Goal: Task Accomplishment & Management: Use online tool/utility

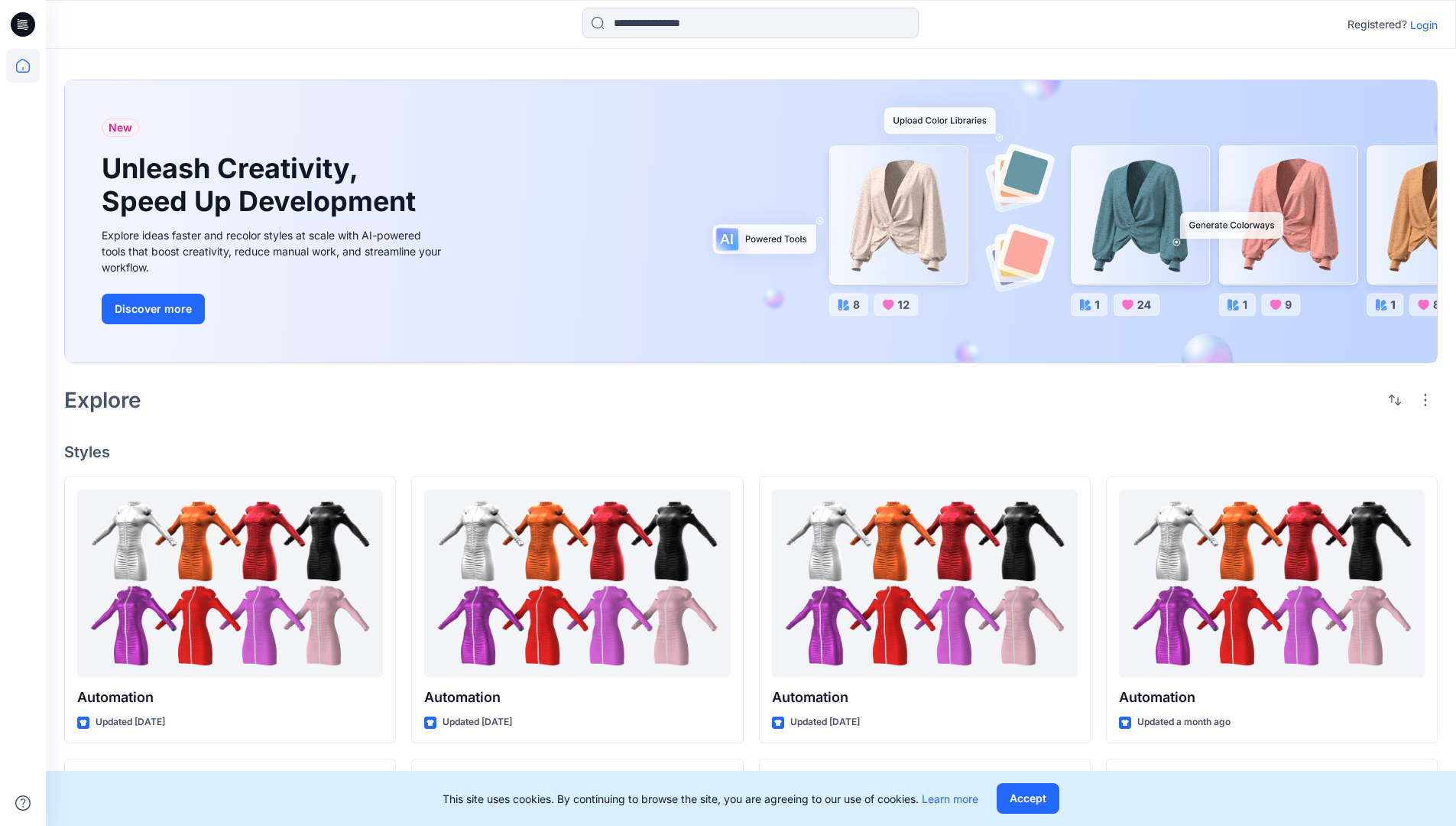
click at [1420, 24] on p "Login" at bounding box center [1423, 25] width 27 height 16
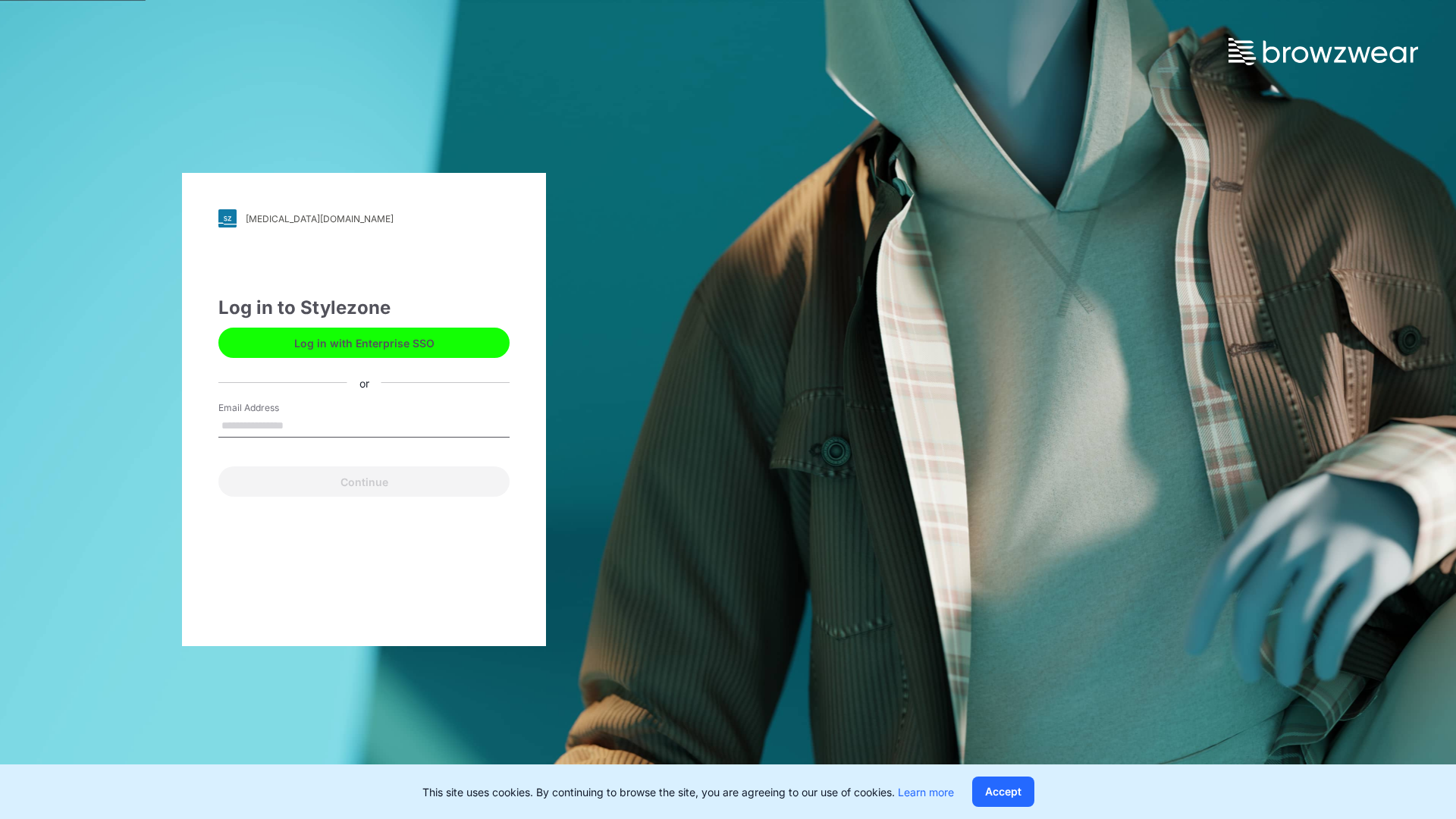
click at [300, 425] on input "Email Address" at bounding box center [364, 425] width 291 height 22
type input "**********"
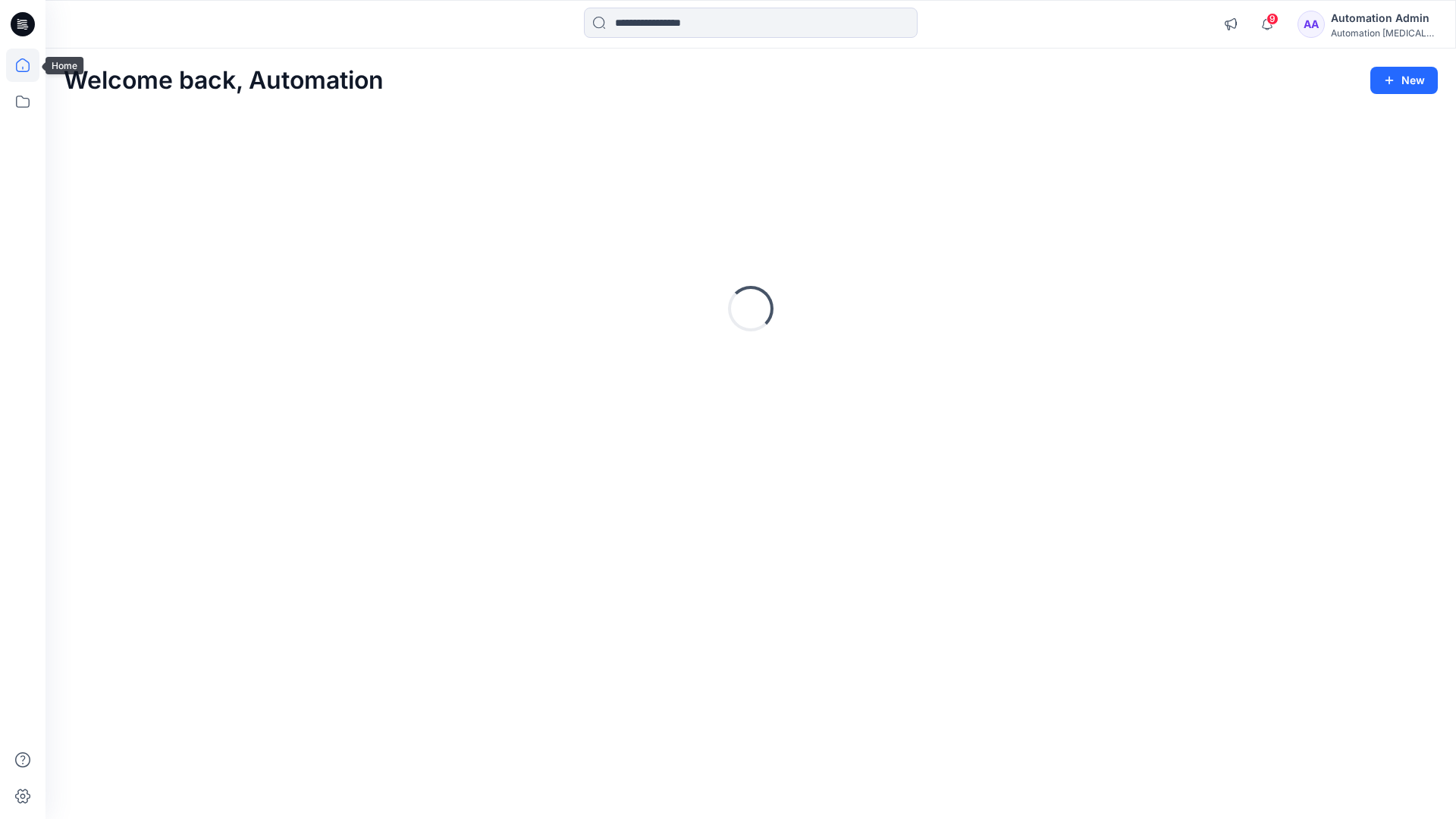
click at [29, 65] on icon at bounding box center [23, 66] width 14 height 14
click at [24, 104] on icon at bounding box center [22, 101] width 33 height 33
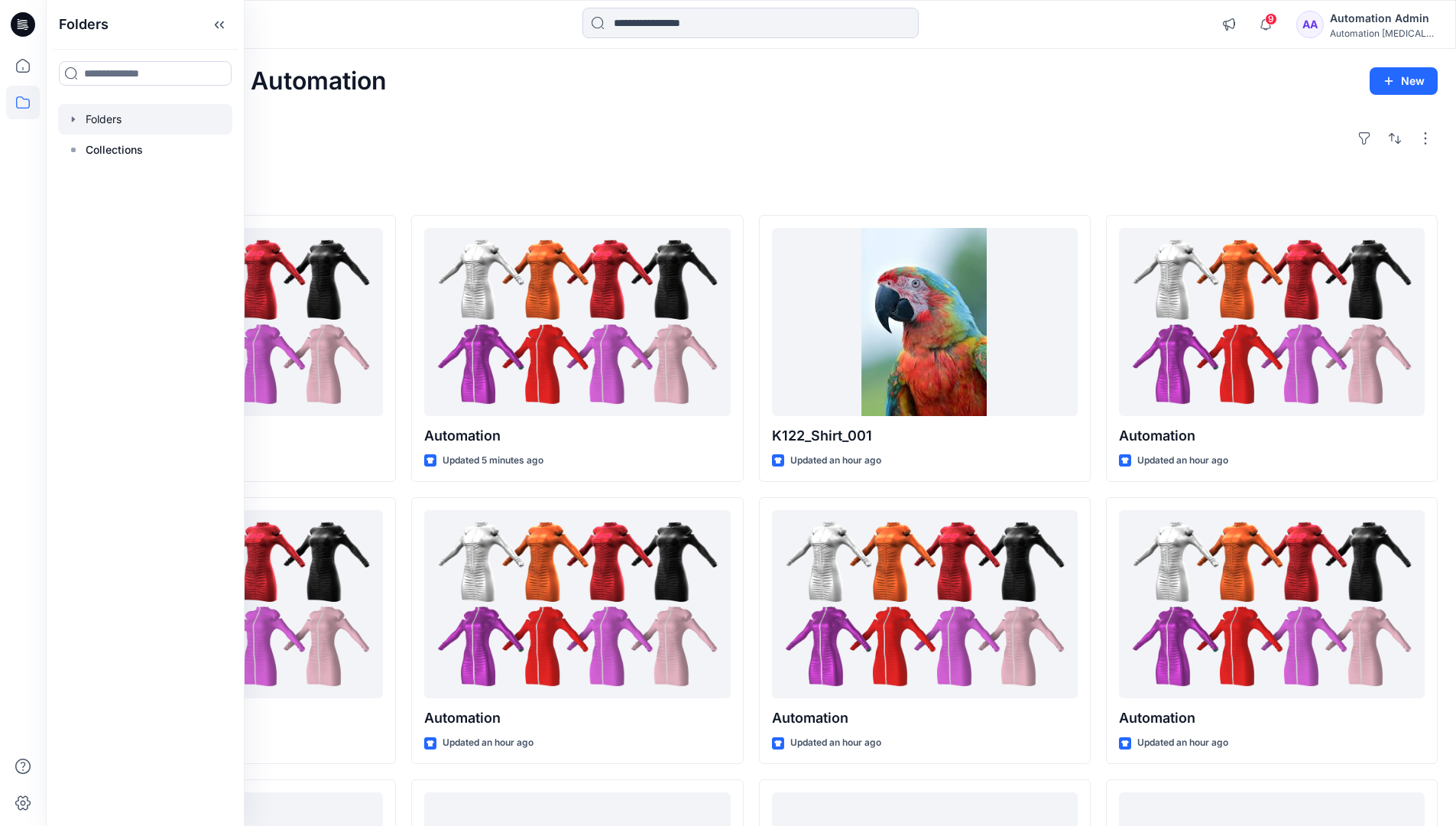
click at [109, 112] on div at bounding box center [146, 119] width 174 height 30
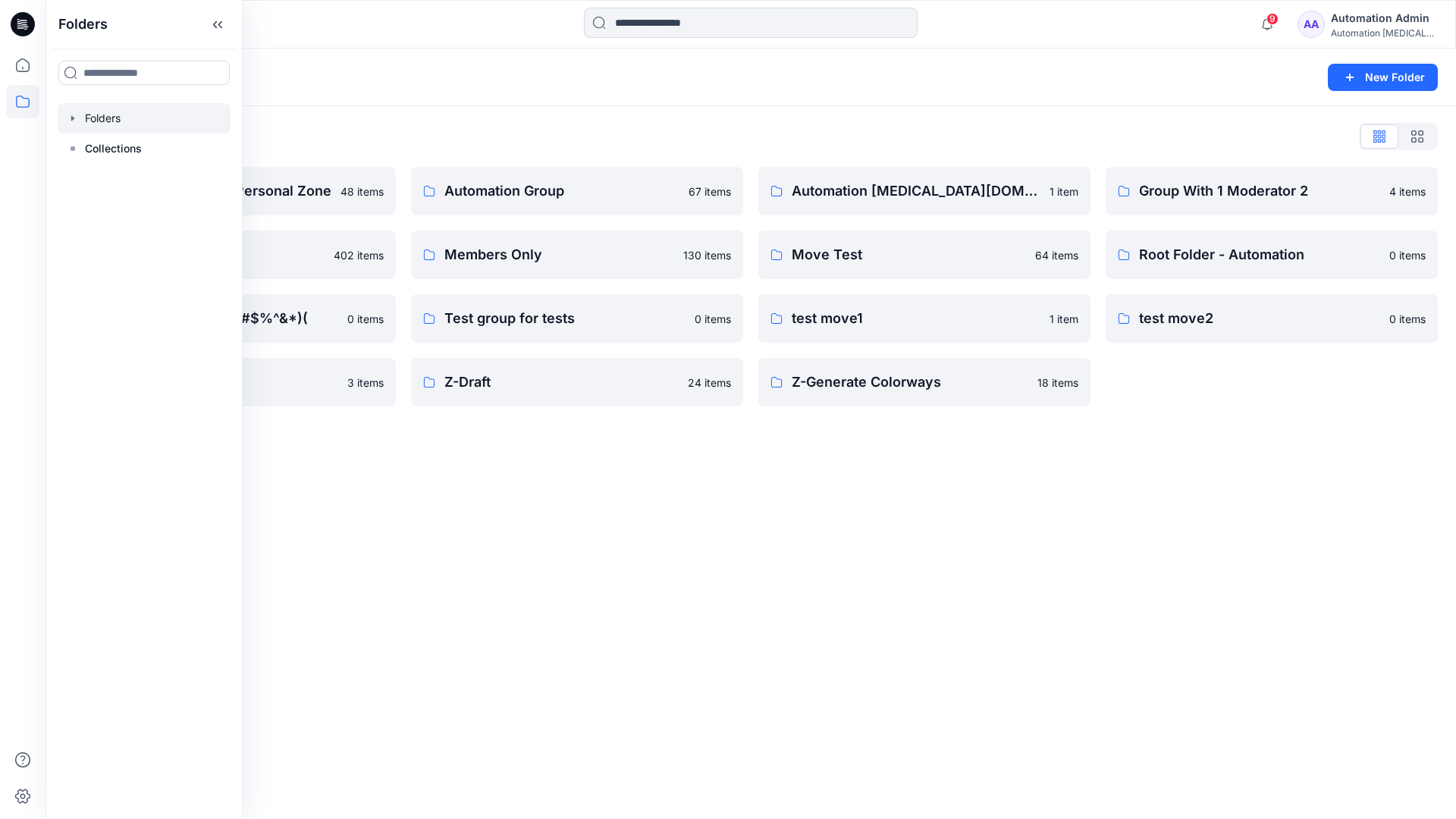
click at [402, 347] on div "Automation Admin's Personal Zone 48 items member folder 402 items Special chara…" at bounding box center [750, 286] width 1373 height 239
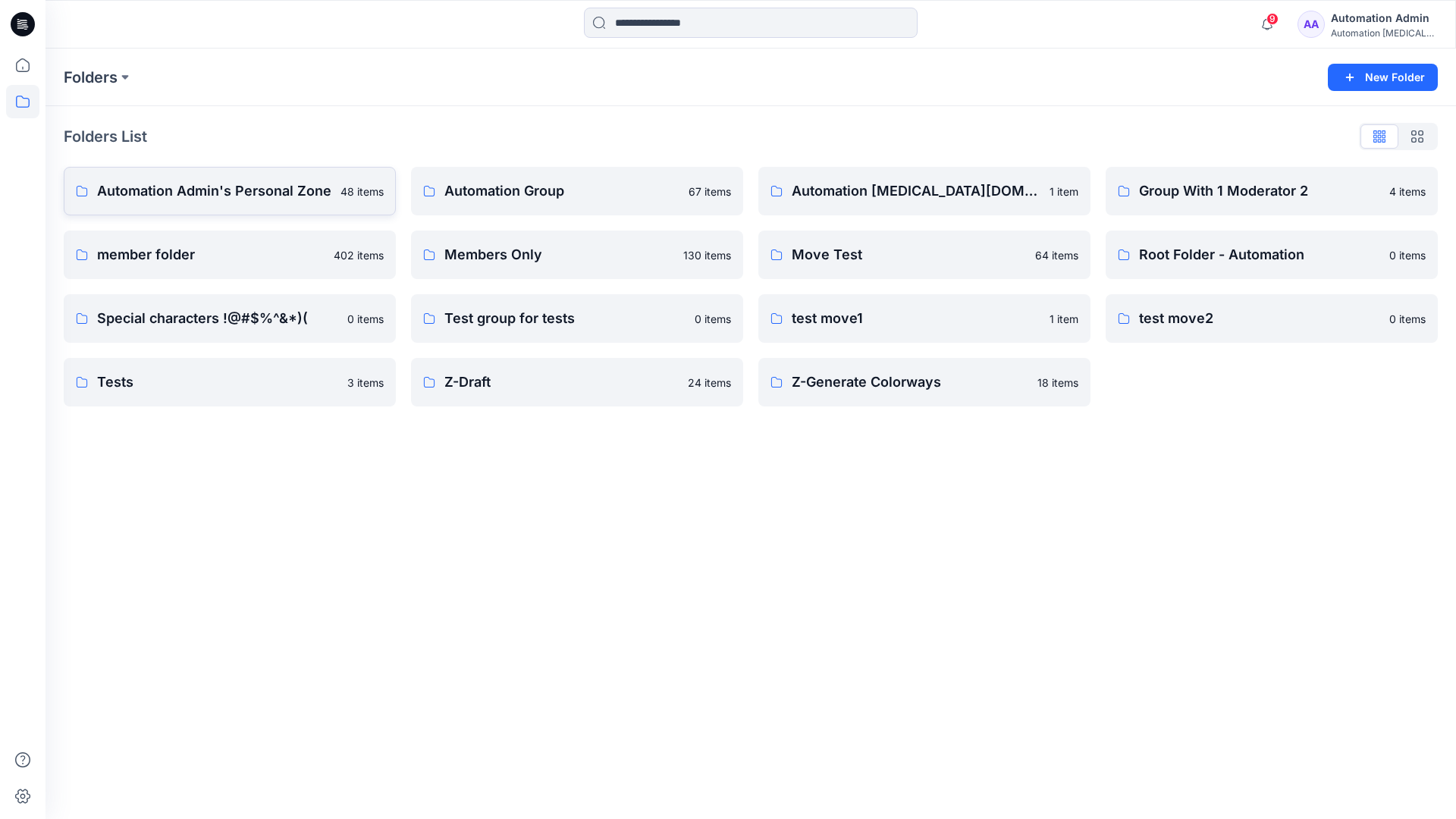
click at [261, 188] on p "Automation Admin's Personal Zone" at bounding box center [214, 191] width 234 height 21
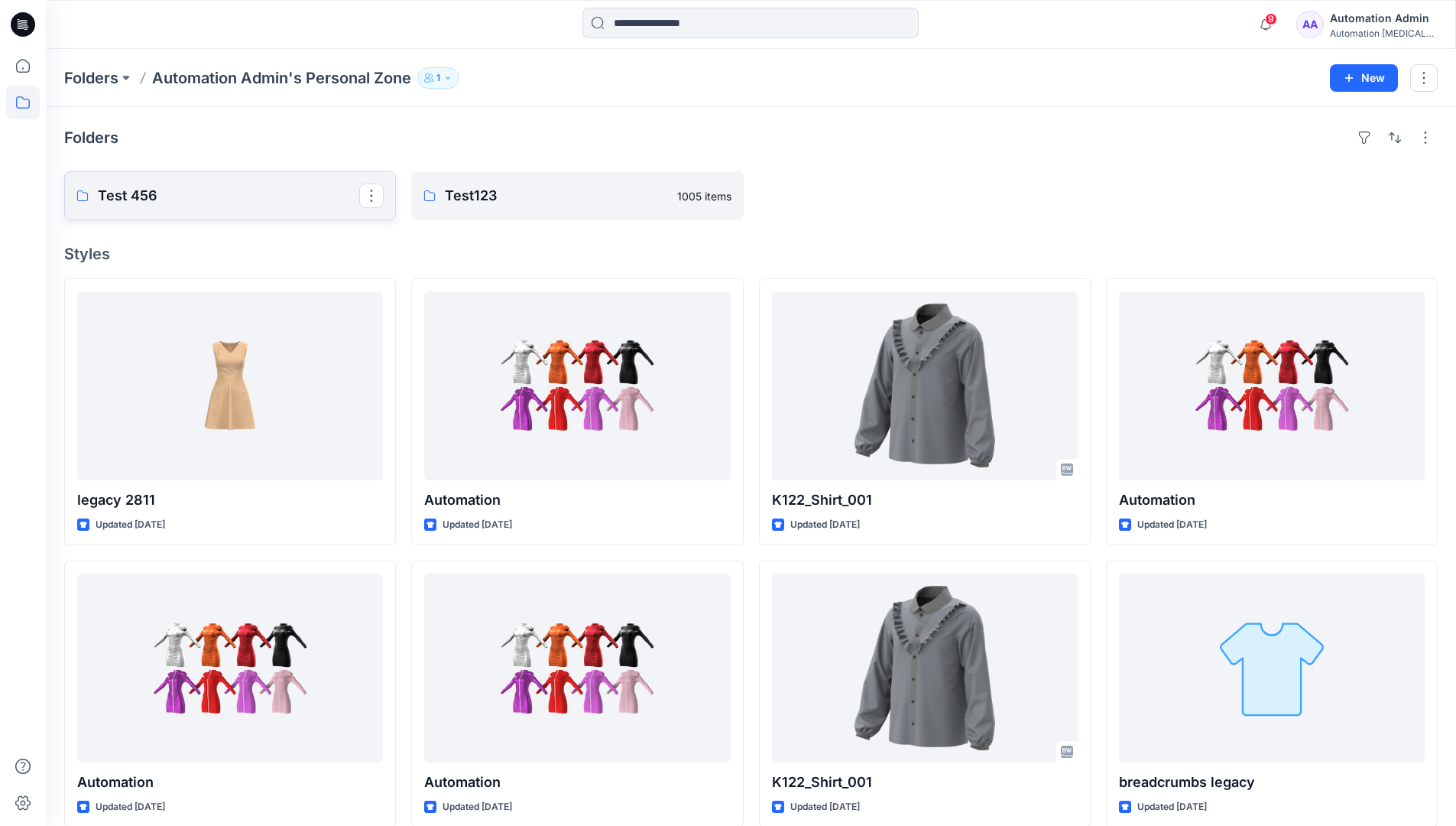
click at [144, 194] on p "Test 456" at bounding box center [229, 195] width 261 height 21
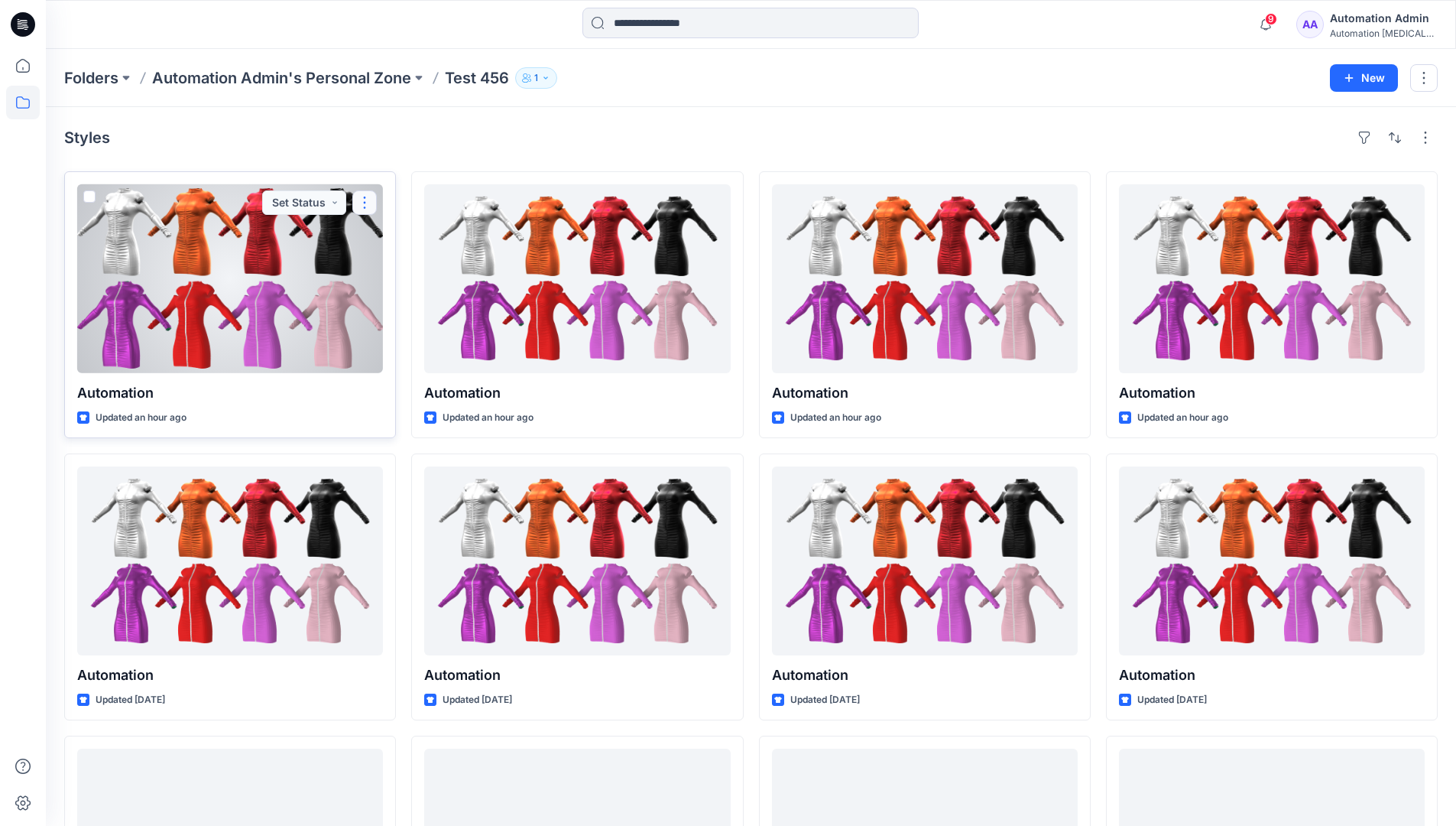
click at [364, 199] on button "button" at bounding box center [364, 202] width 24 height 24
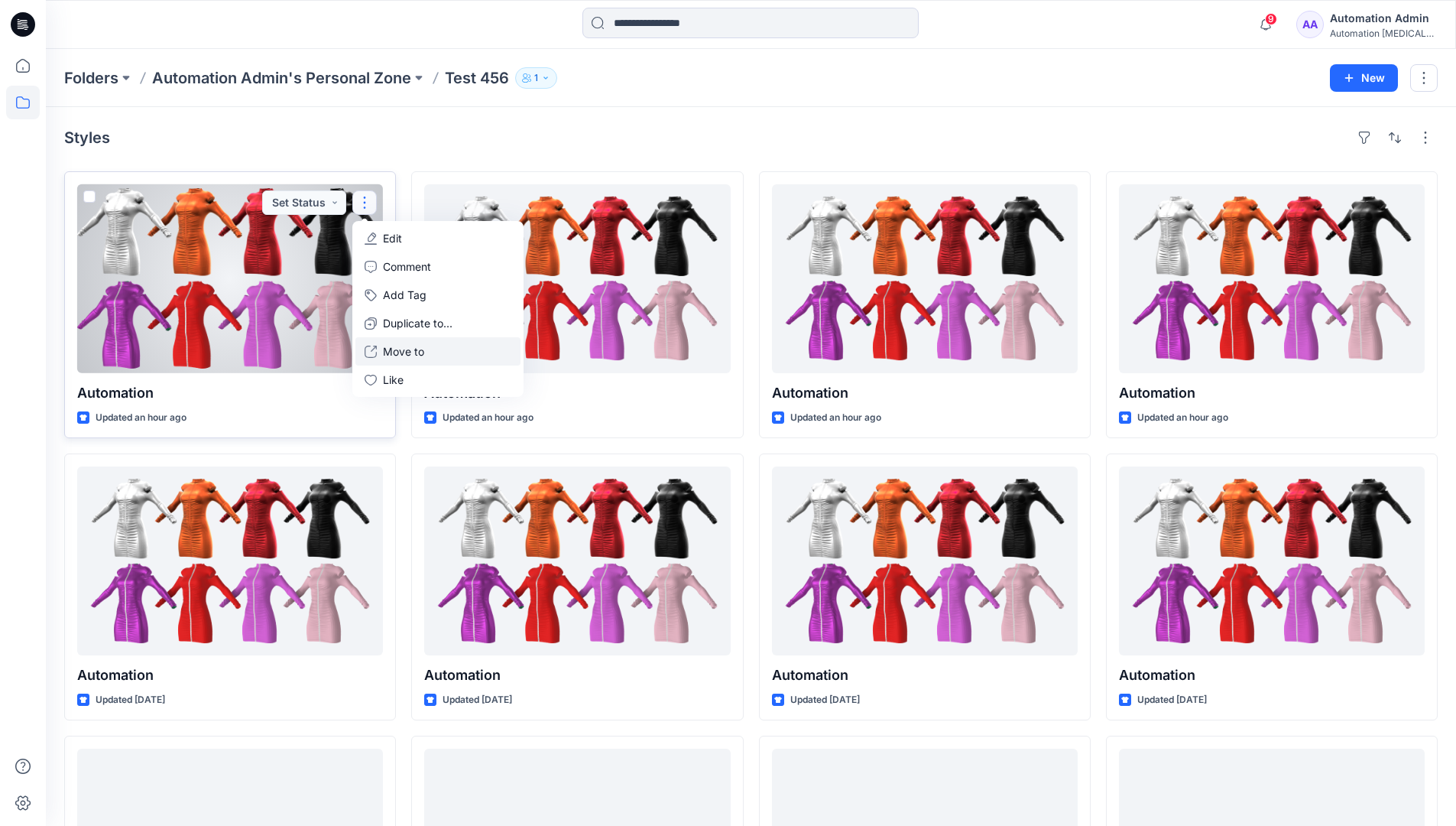
click at [409, 357] on p "Move to" at bounding box center [403, 351] width 41 height 16
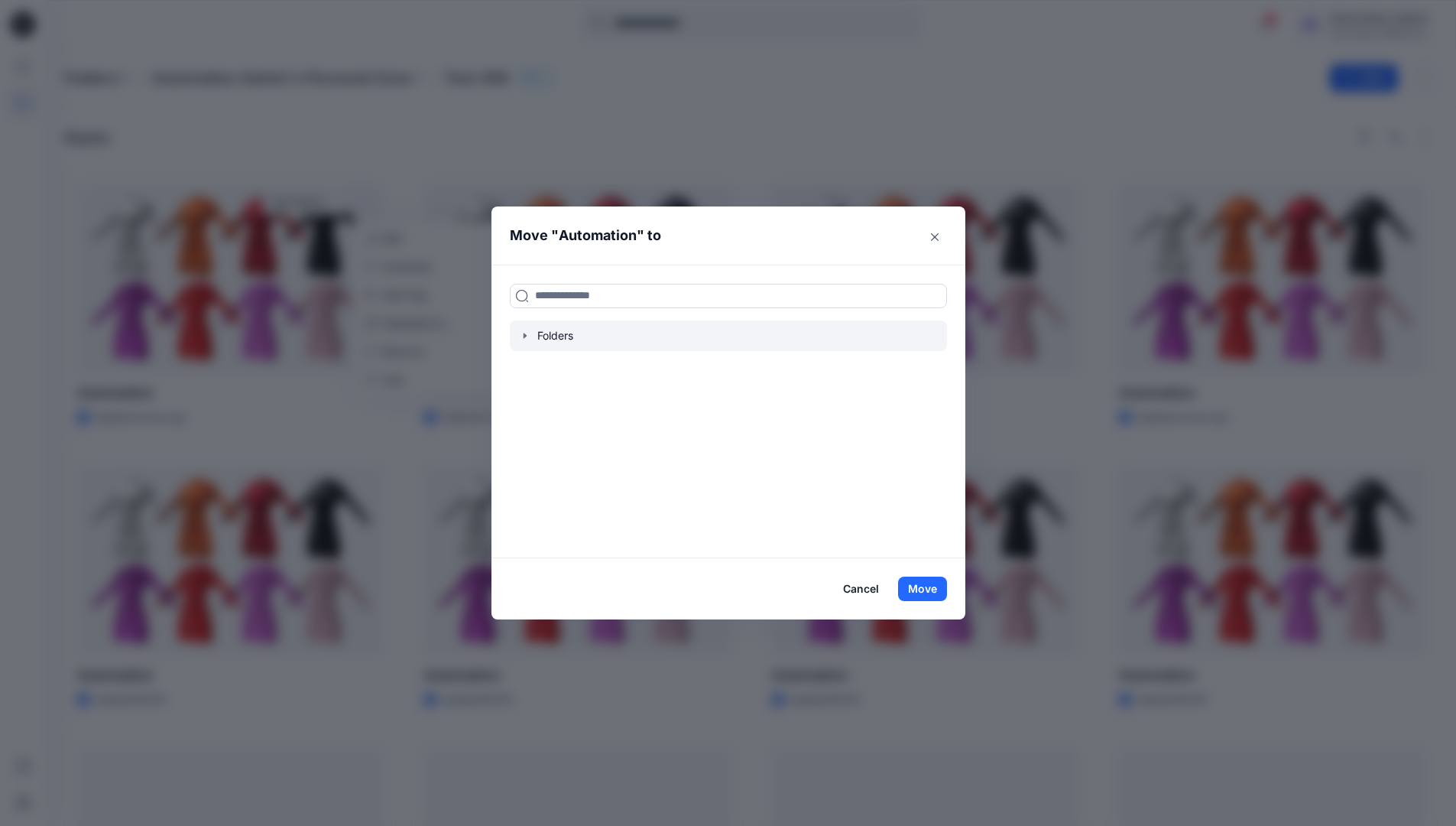
click at [526, 336] on icon "button" at bounding box center [525, 335] width 3 height 5
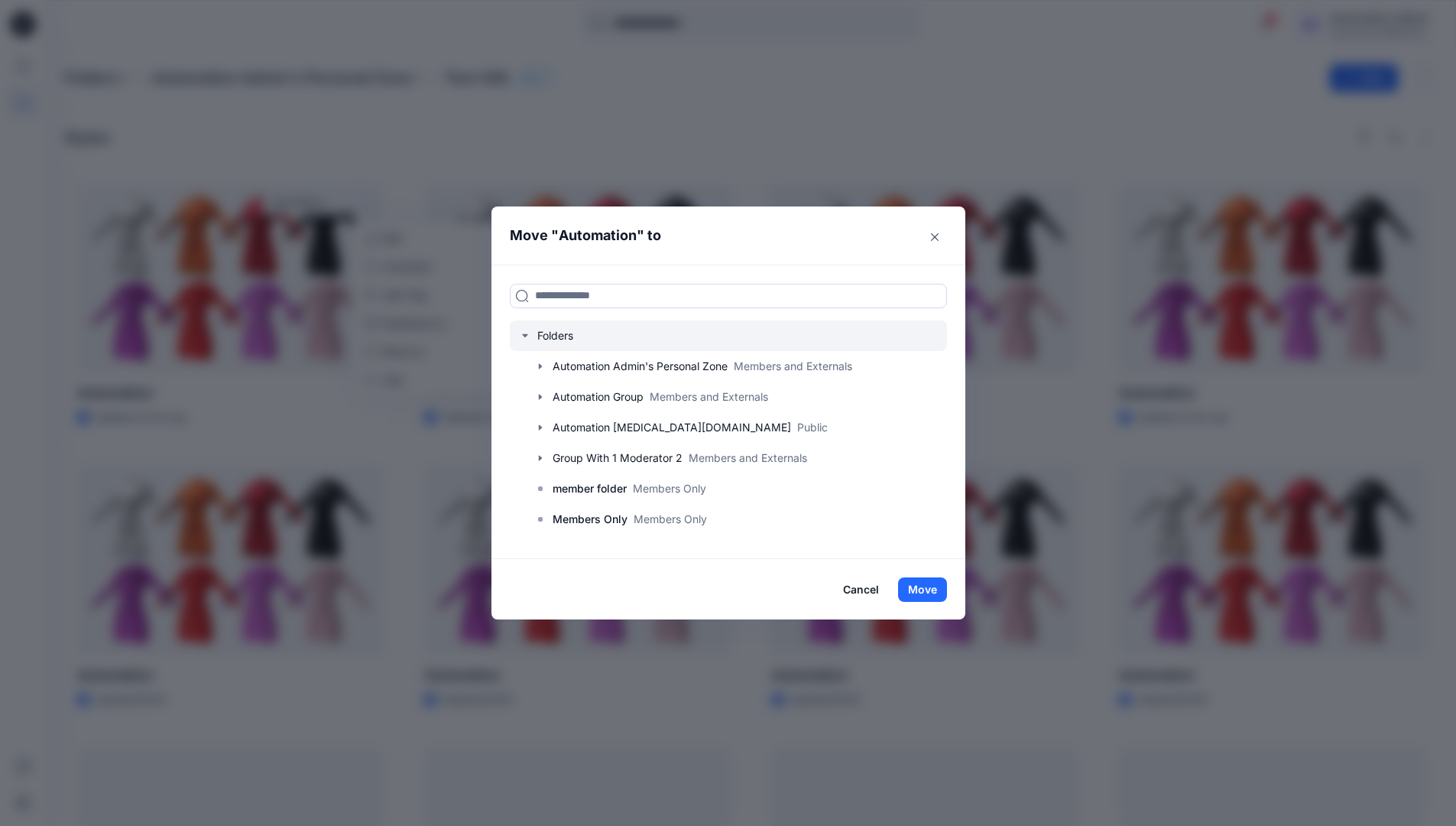
scroll to position [120, 0]
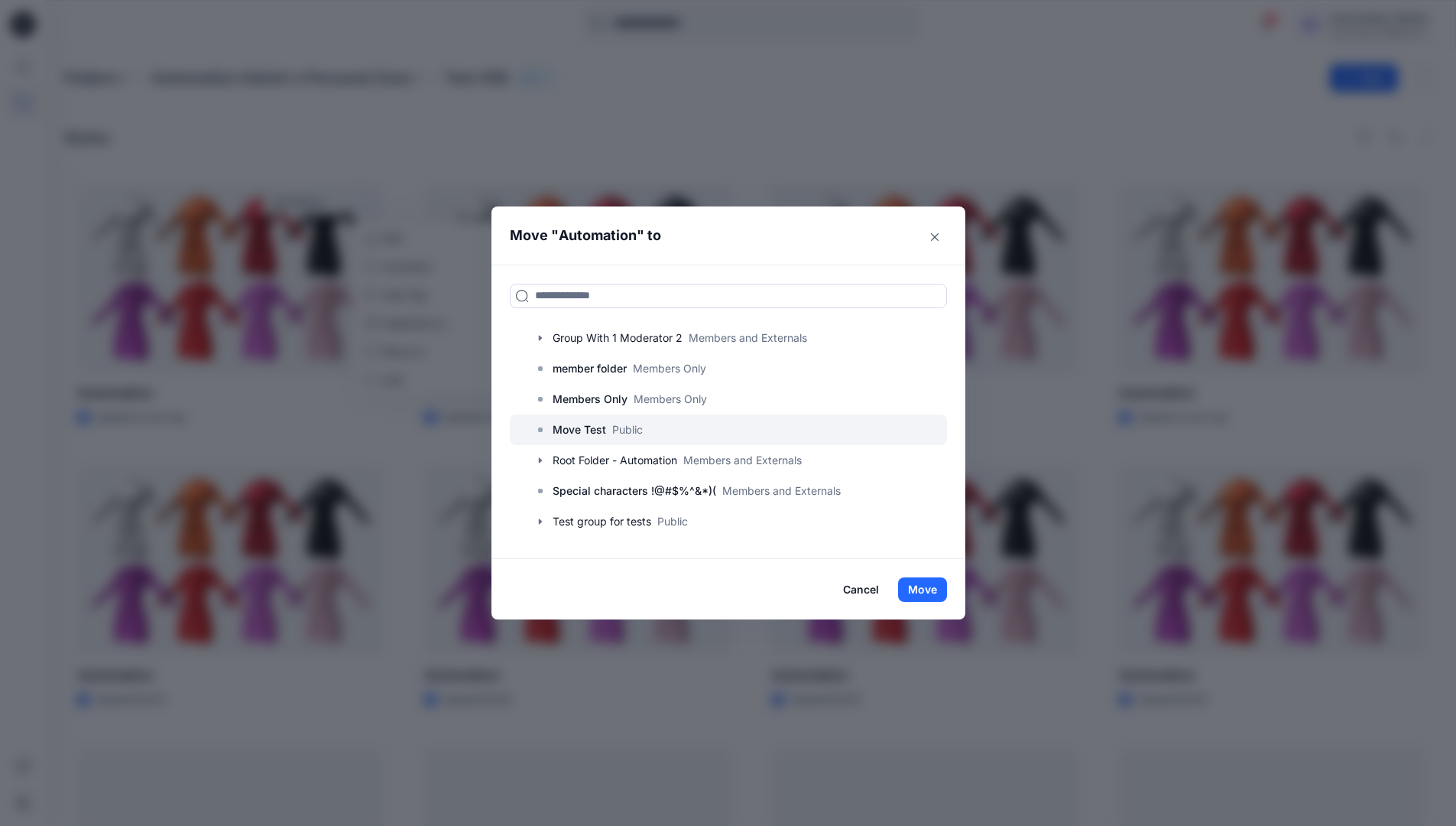
click at [593, 429] on p "Move Test" at bounding box center [579, 430] width 54 height 19
click at [928, 585] on button "Move" at bounding box center [922, 589] width 49 height 24
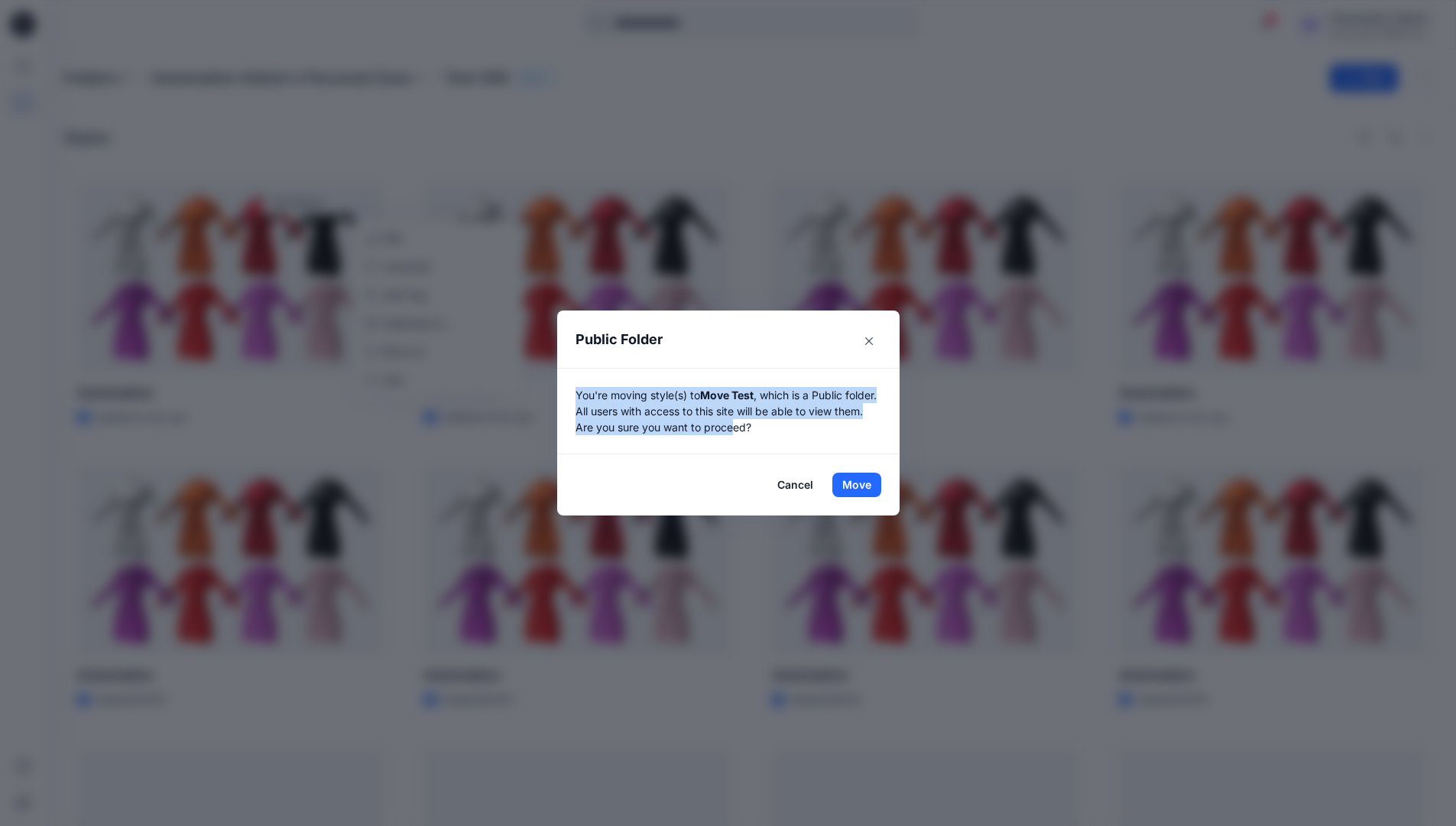
drag, startPoint x: 928, startPoint y: 585, endPoint x: 769, endPoint y: 424, distance: 226.3
click at [769, 424] on p "You're moving style(s) to Move Test , which is a Public folder. All users with …" at bounding box center [728, 411] width 306 height 48
click at [862, 485] on button "Move" at bounding box center [856, 484] width 49 height 24
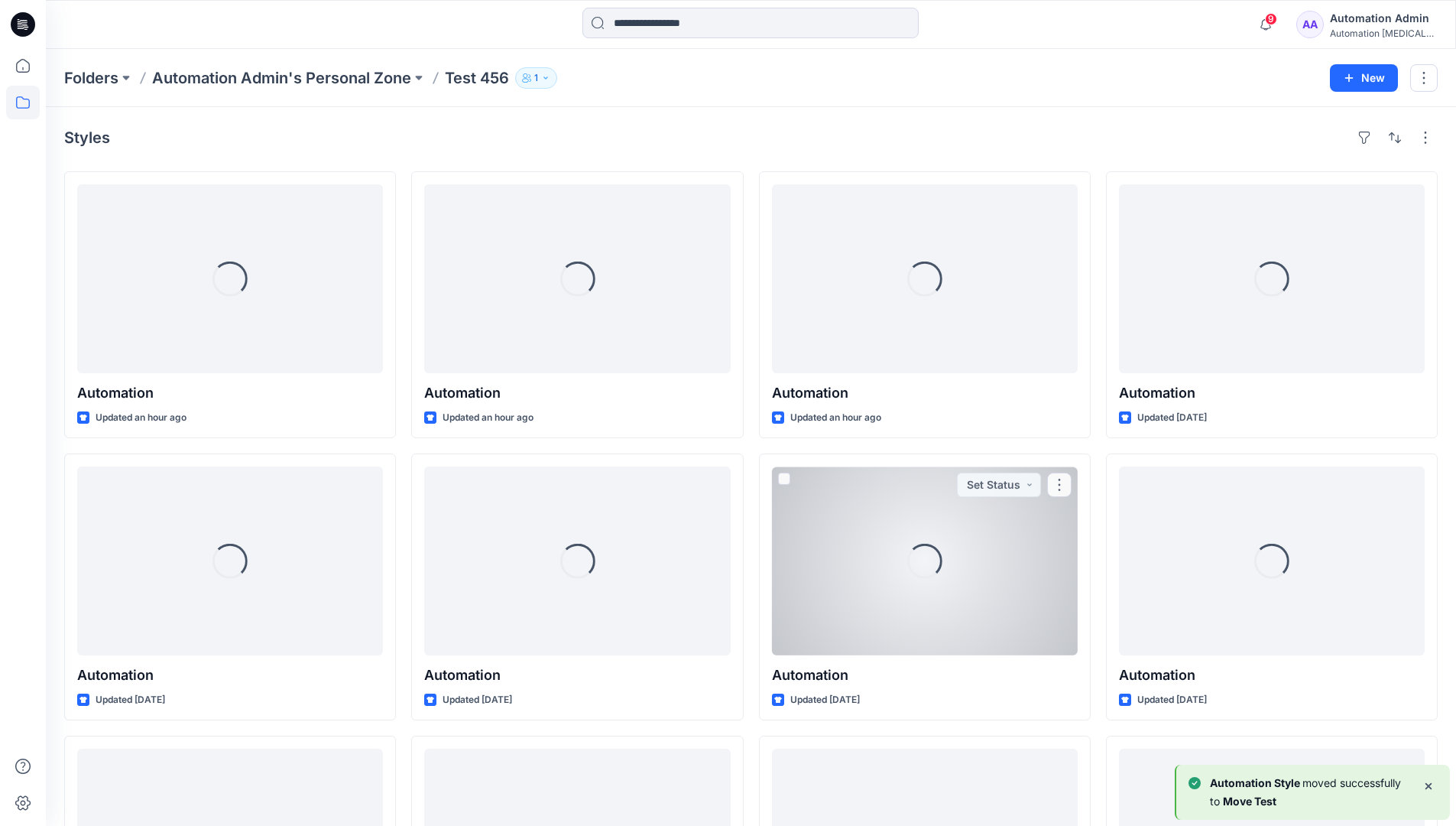
click at [16, 100] on icon at bounding box center [23, 102] width 33 height 33
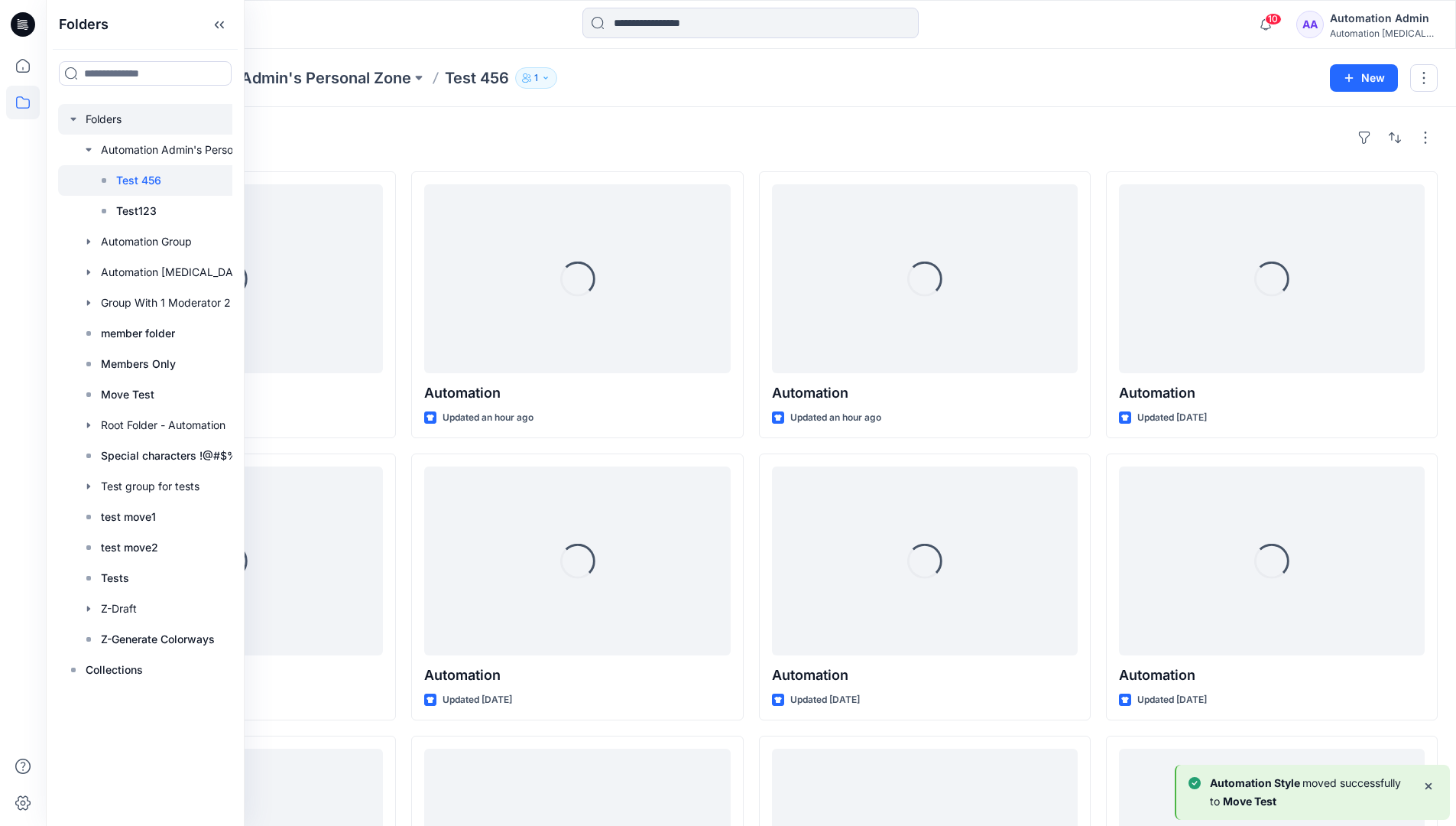
click at [101, 121] on div at bounding box center [165, 119] width 214 height 30
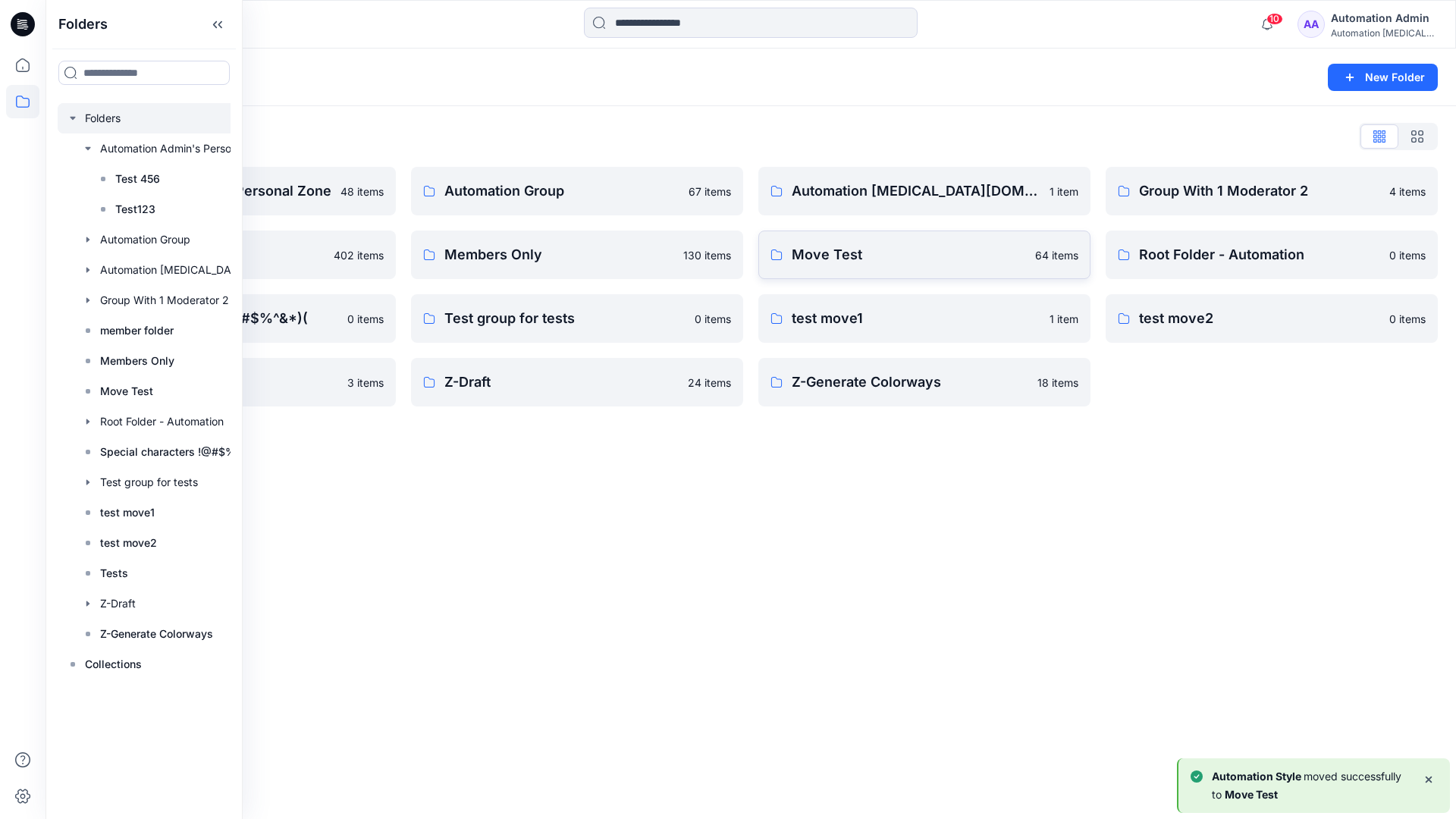
click at [812, 259] on p "Move Test" at bounding box center [908, 254] width 234 height 21
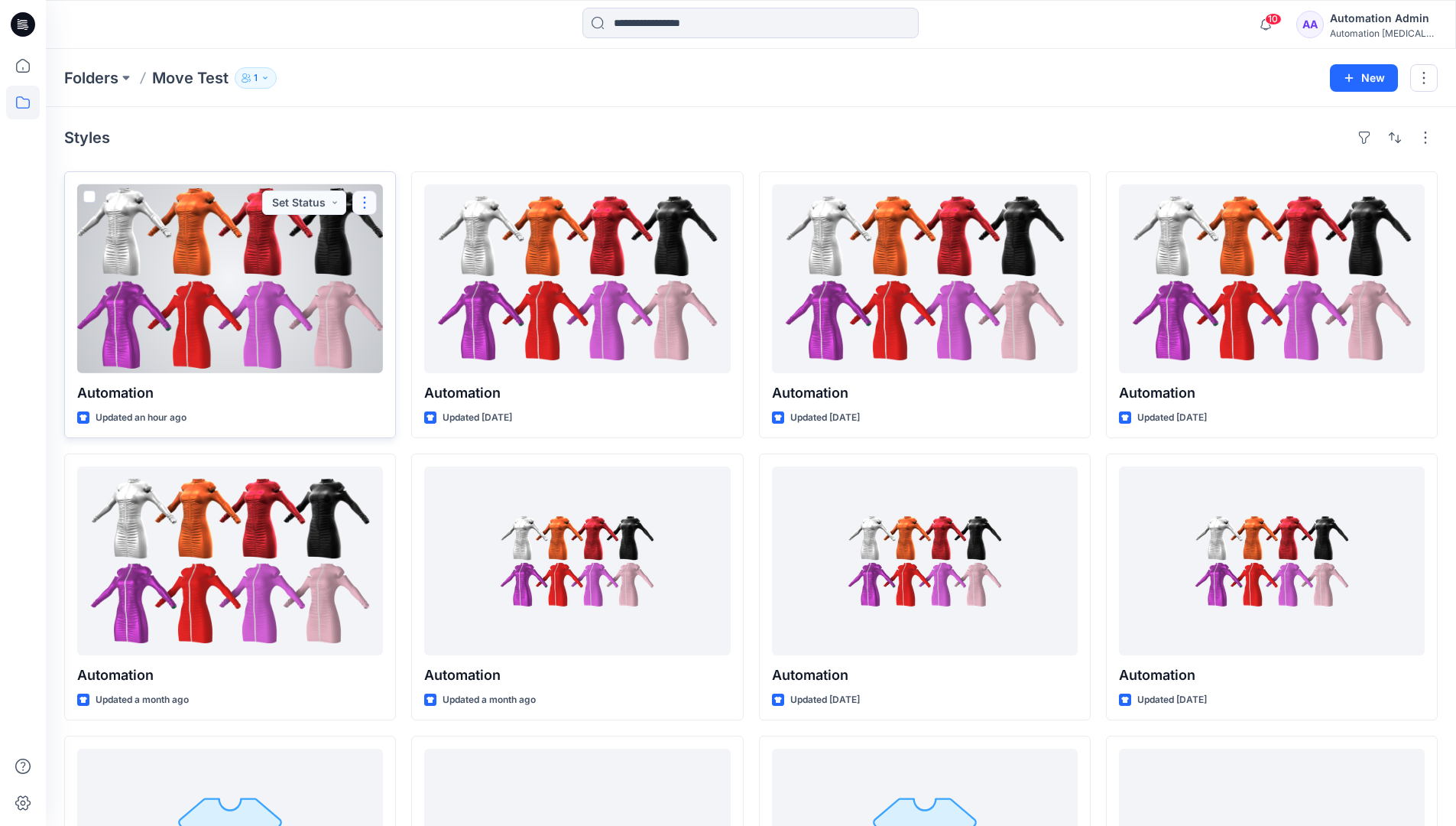
click at [360, 206] on button "button" at bounding box center [364, 202] width 24 height 24
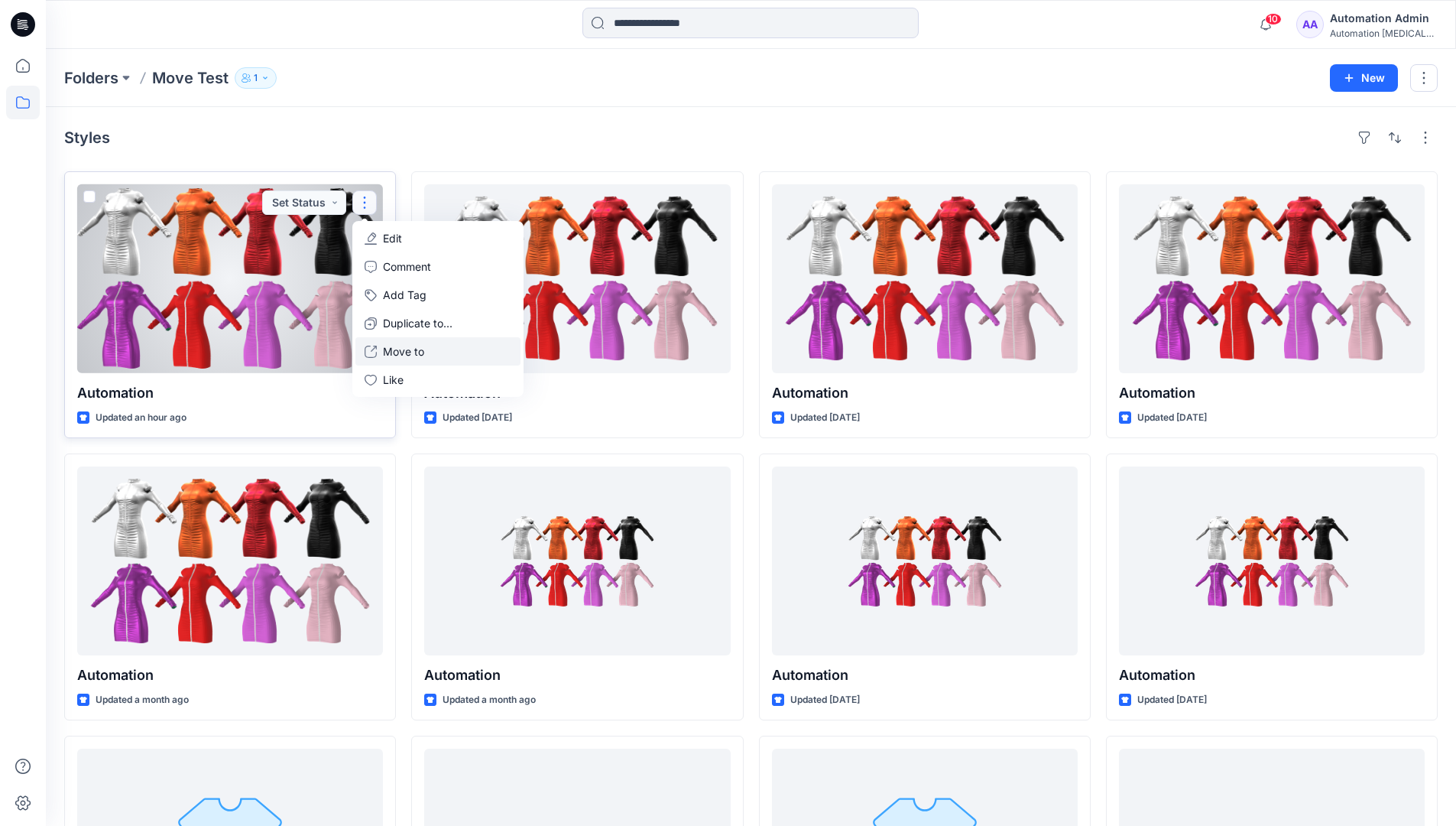
click at [408, 346] on p "Move to" at bounding box center [403, 351] width 41 height 16
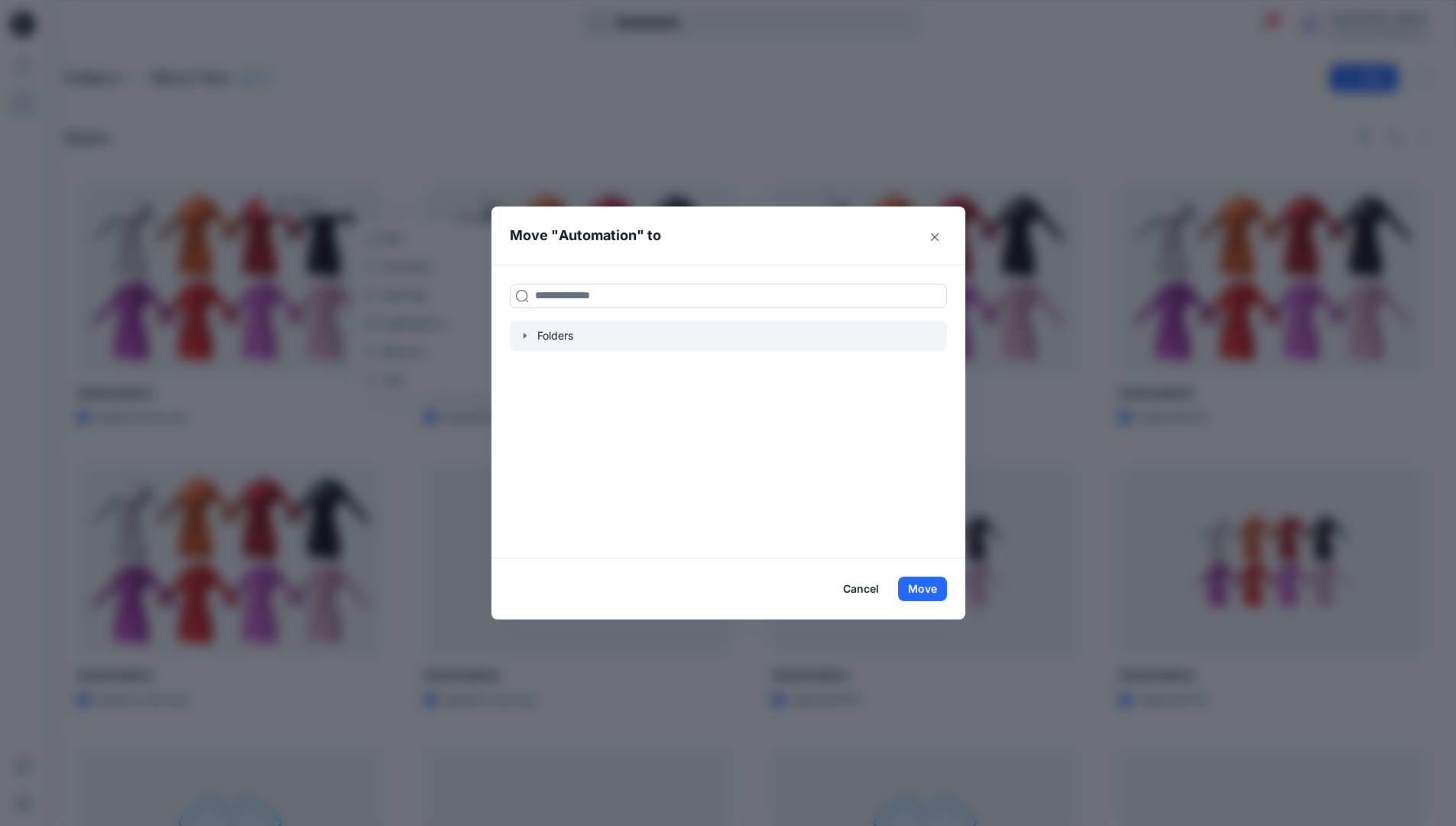
click at [528, 340] on icon "button" at bounding box center [525, 336] width 12 height 12
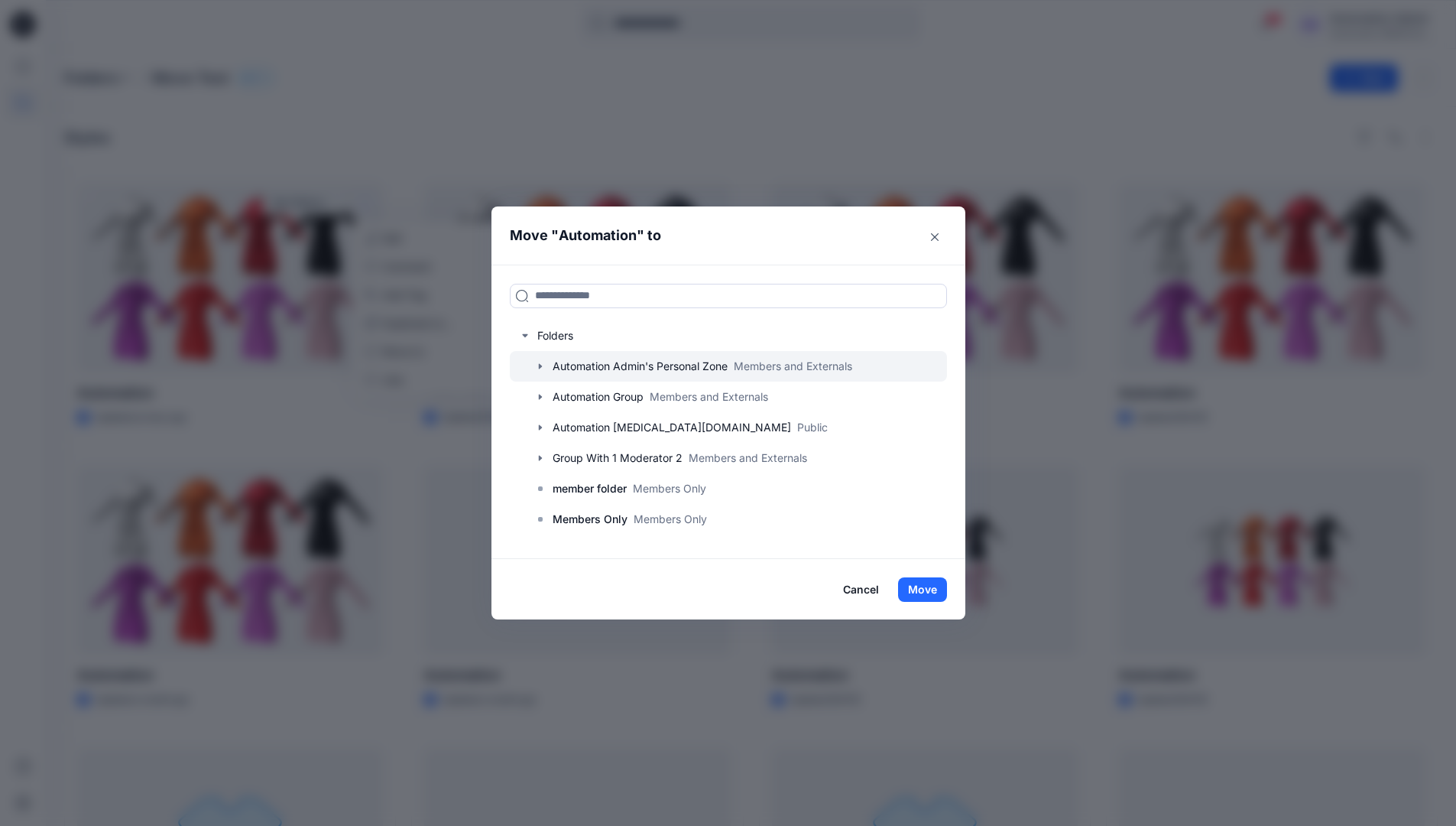
click at [546, 364] on icon "button" at bounding box center [540, 367] width 12 height 12
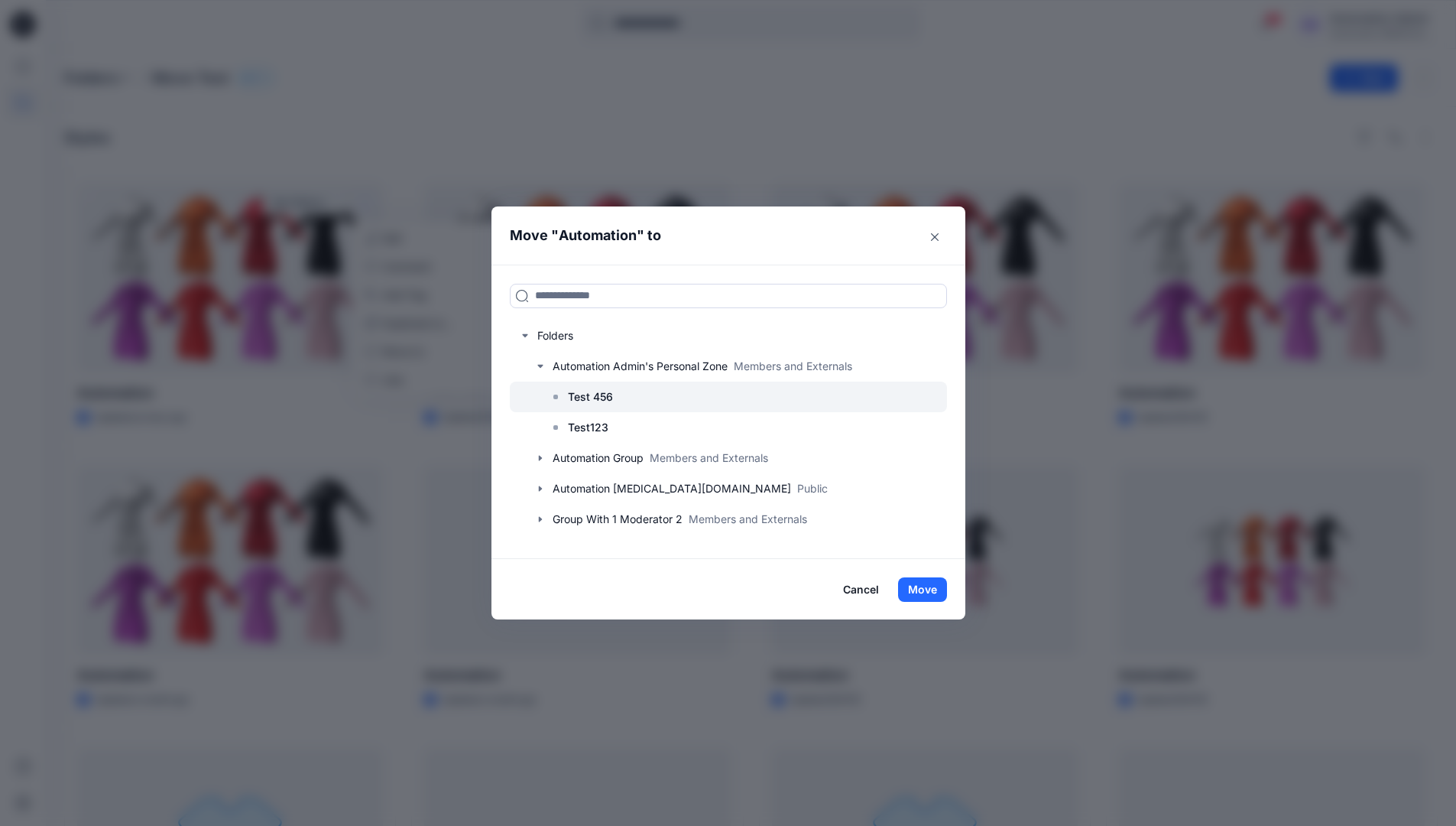
click at [587, 394] on p "Test 456" at bounding box center [591, 397] width 45 height 19
click at [932, 592] on button "Move" at bounding box center [922, 589] width 49 height 24
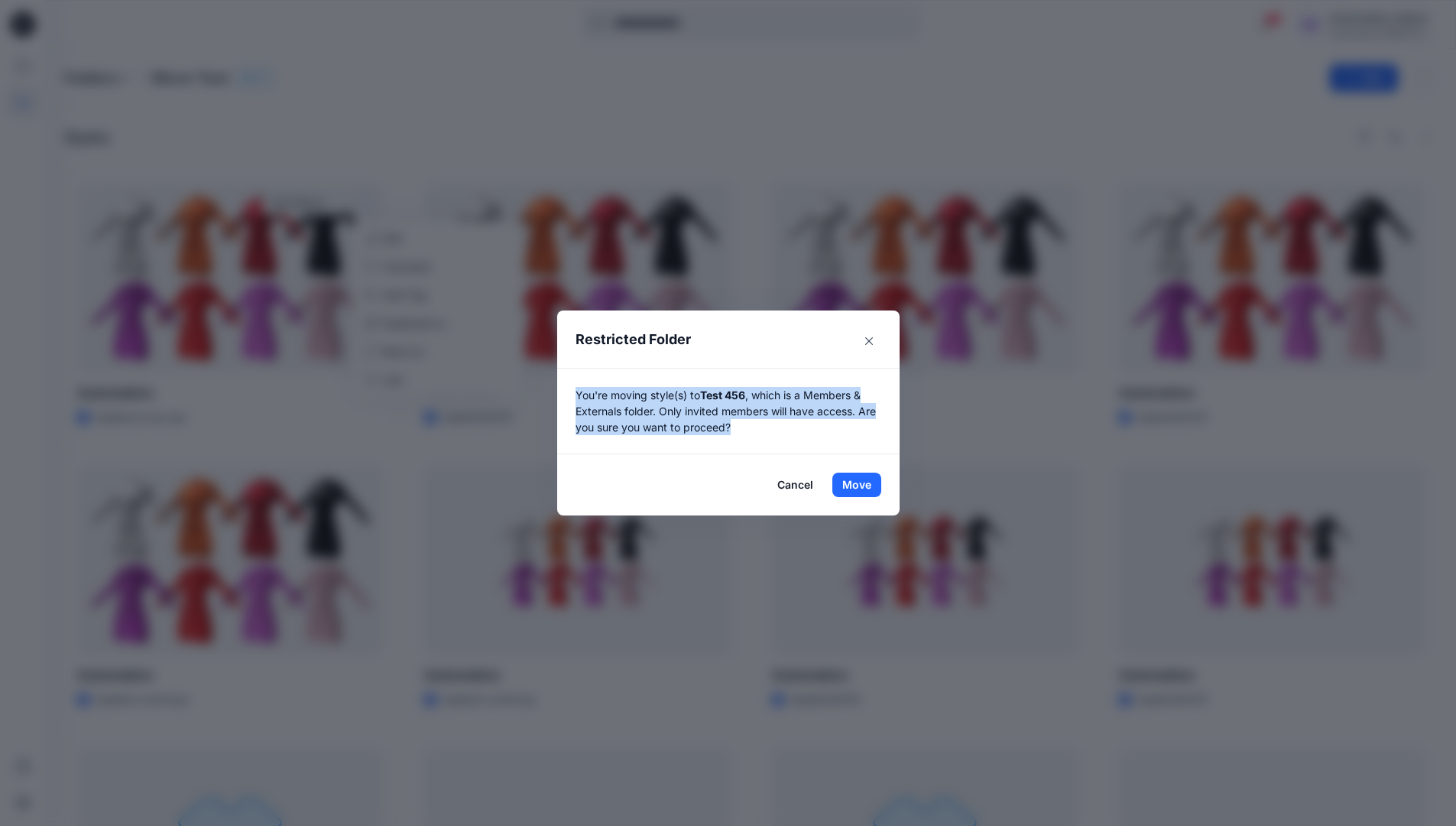
drag, startPoint x: 932, startPoint y: 592, endPoint x: 748, endPoint y: 433, distance: 243.2
click at [748, 433] on p "You're moving style(s) to Test 456 , which is a Members & Externals folder. Onl…" at bounding box center [728, 411] width 306 height 48
click at [862, 485] on button "Move" at bounding box center [856, 484] width 49 height 24
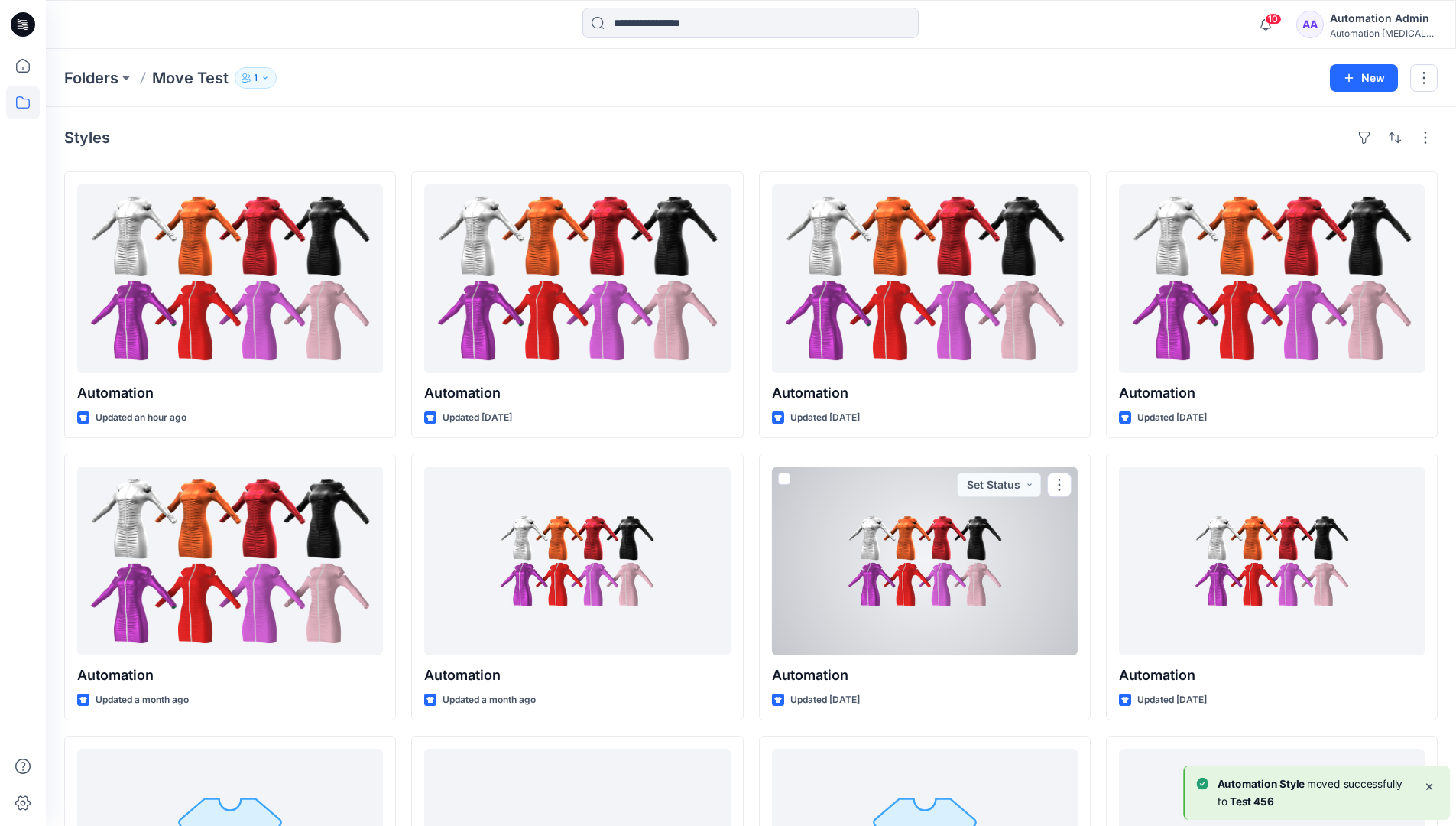
click at [1373, 21] on div "Automation Admin" at bounding box center [1383, 19] width 107 height 19
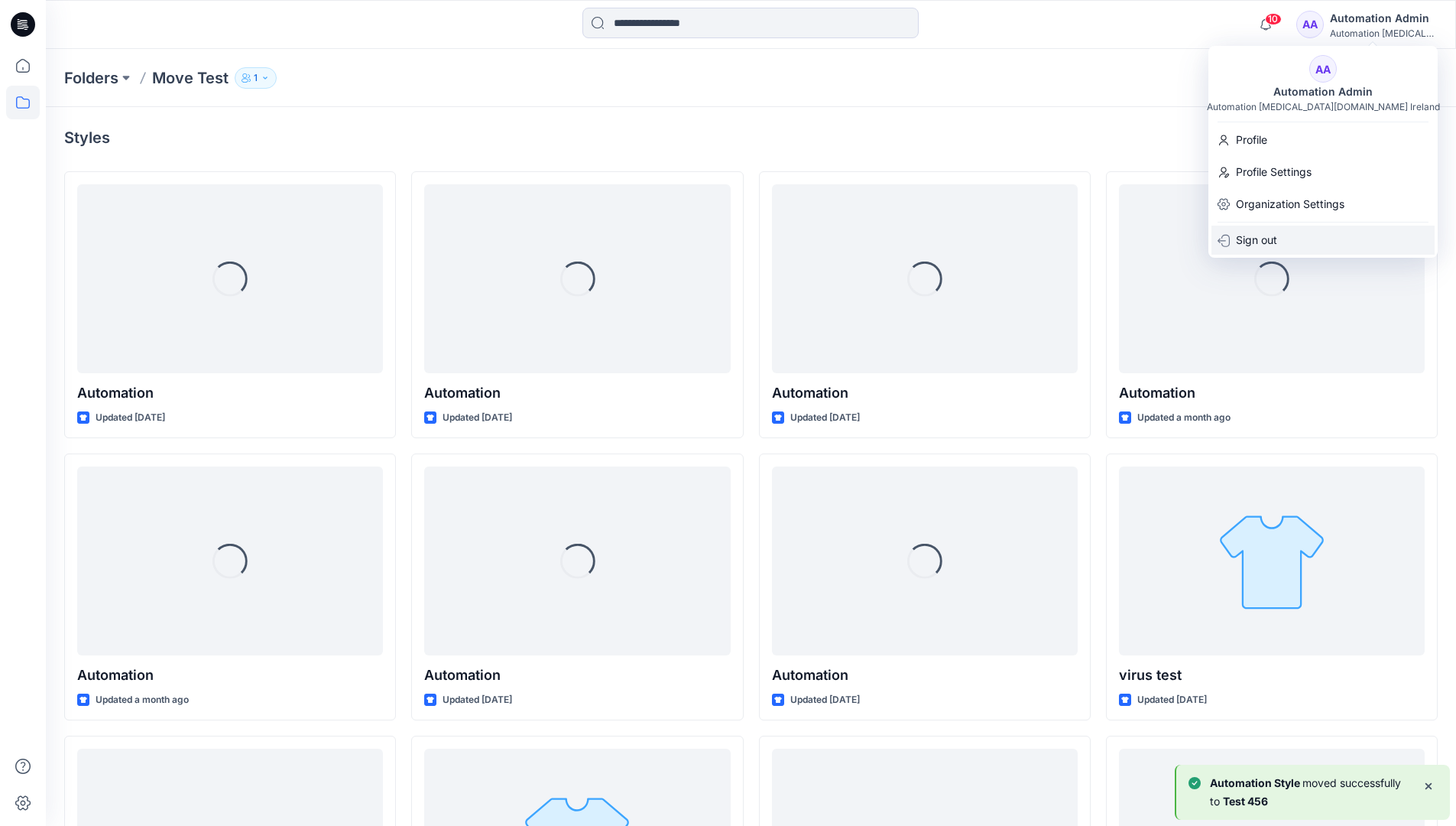
click at [1275, 234] on p "Sign out" at bounding box center [1256, 240] width 41 height 29
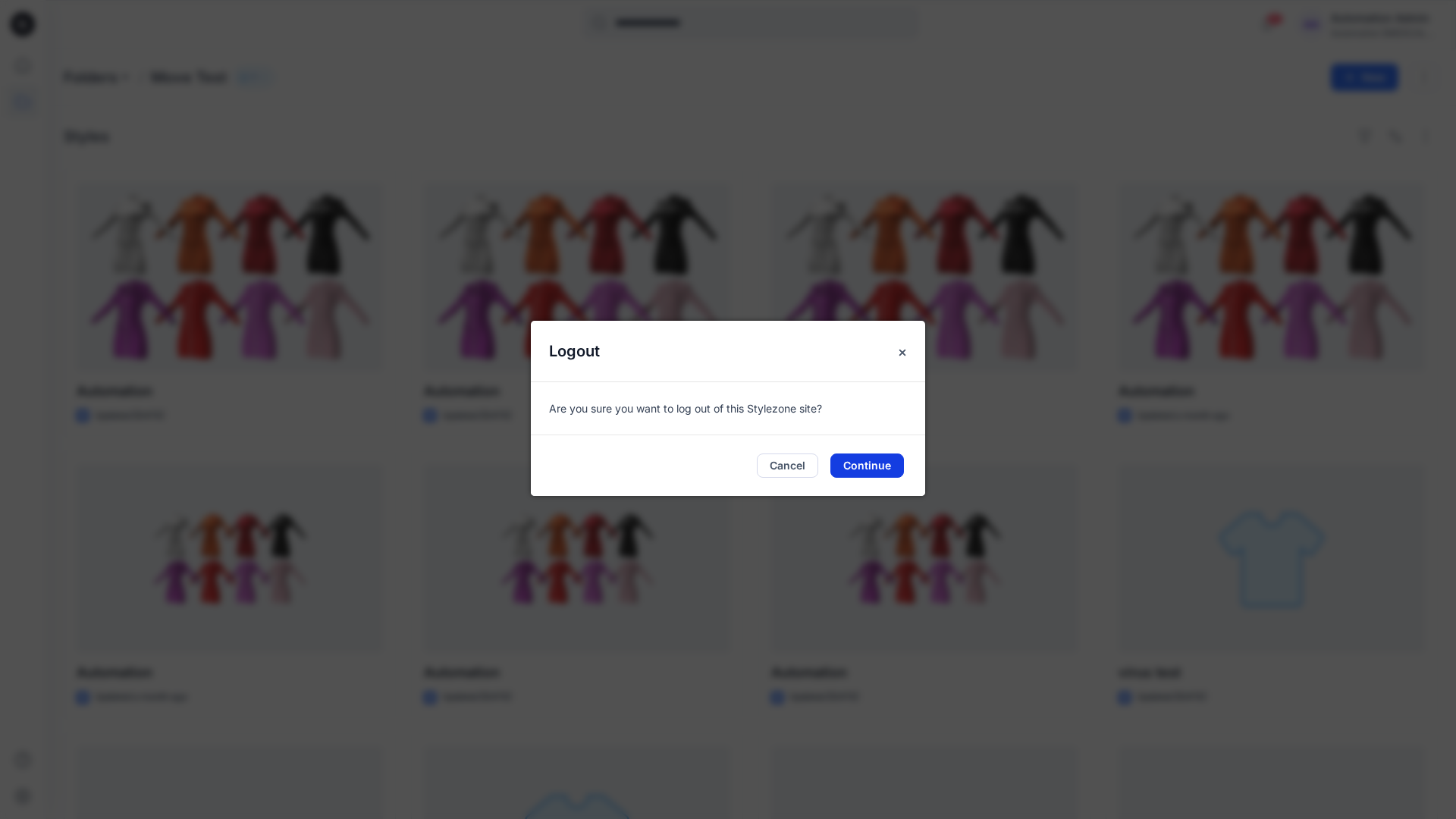
click at [896, 453] on button "Continue" at bounding box center [866, 465] width 73 height 24
